Goal: Task Accomplishment & Management: Use online tool/utility

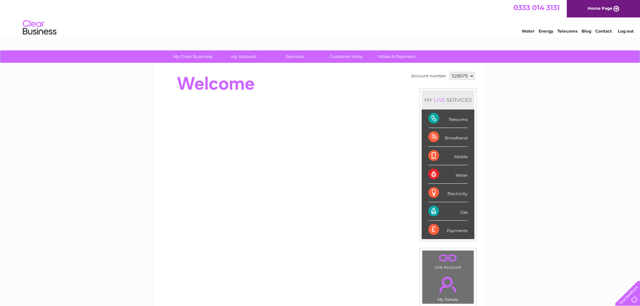
click at [435, 211] on div "Gas" at bounding box center [447, 211] width 39 height 18
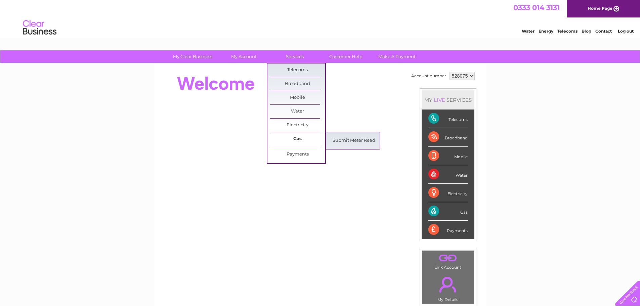
click at [297, 137] on link "Gas" at bounding box center [297, 138] width 55 height 13
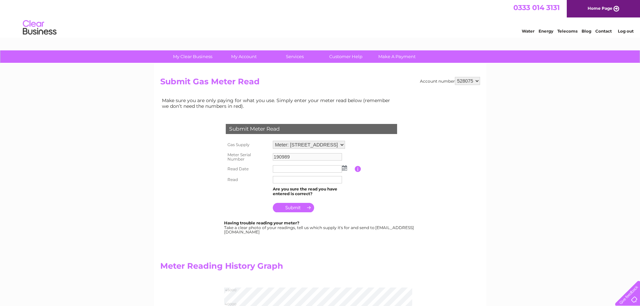
click at [360, 169] on input "button" at bounding box center [358, 169] width 6 height 6
click at [356, 169] on input "button" at bounding box center [358, 169] width 6 height 6
click at [343, 169] on img at bounding box center [344, 167] width 5 height 5
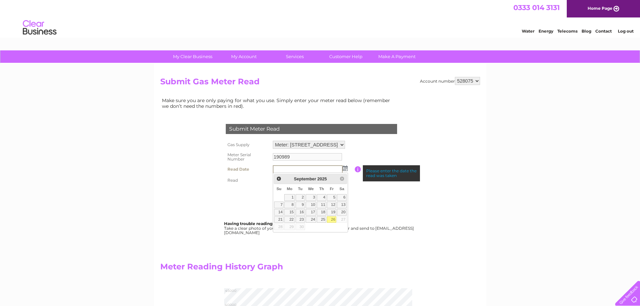
click at [335, 218] on link "26" at bounding box center [331, 219] width 9 height 7
type input "[DATE]"
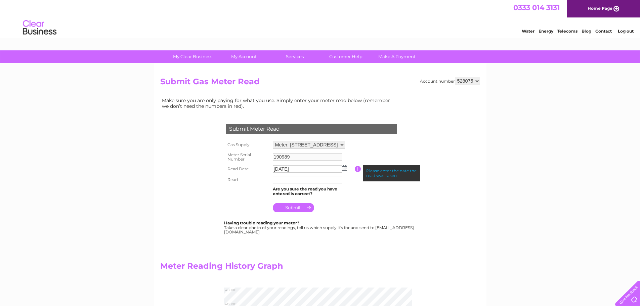
click at [300, 182] on input "text" at bounding box center [307, 179] width 69 height 7
click at [290, 181] on input "text" at bounding box center [307, 179] width 69 height 7
type input "42884"
click at [292, 207] on input "submit" at bounding box center [293, 207] width 41 height 9
